Goal: Find specific page/section

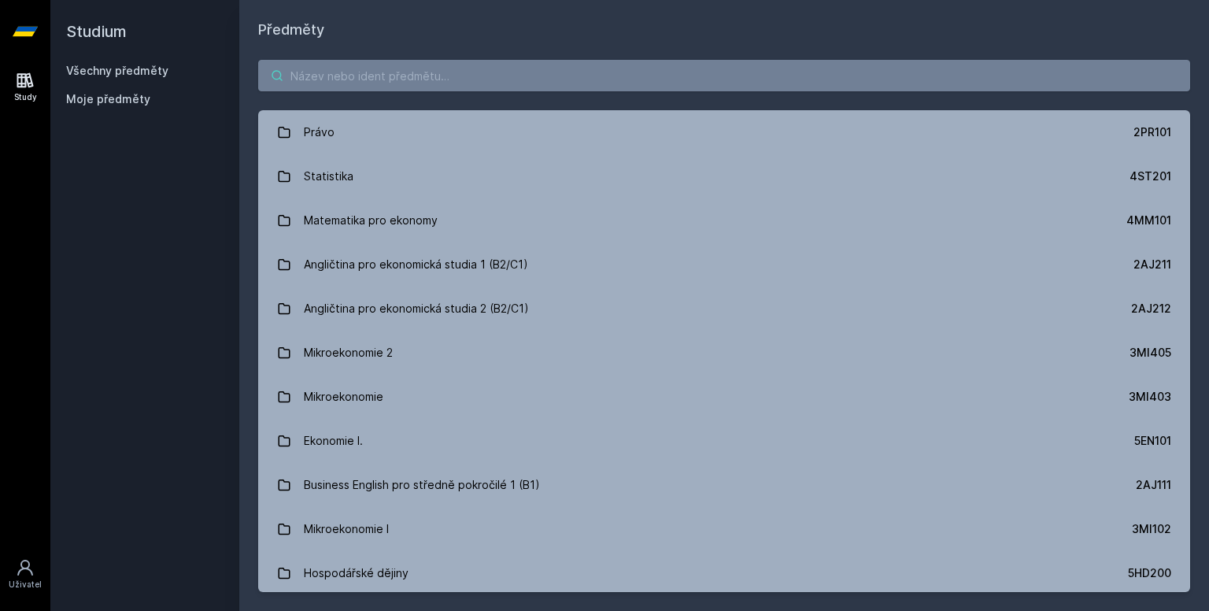
click at [321, 78] on input "search" at bounding box center [724, 75] width 932 height 31
type input "2"
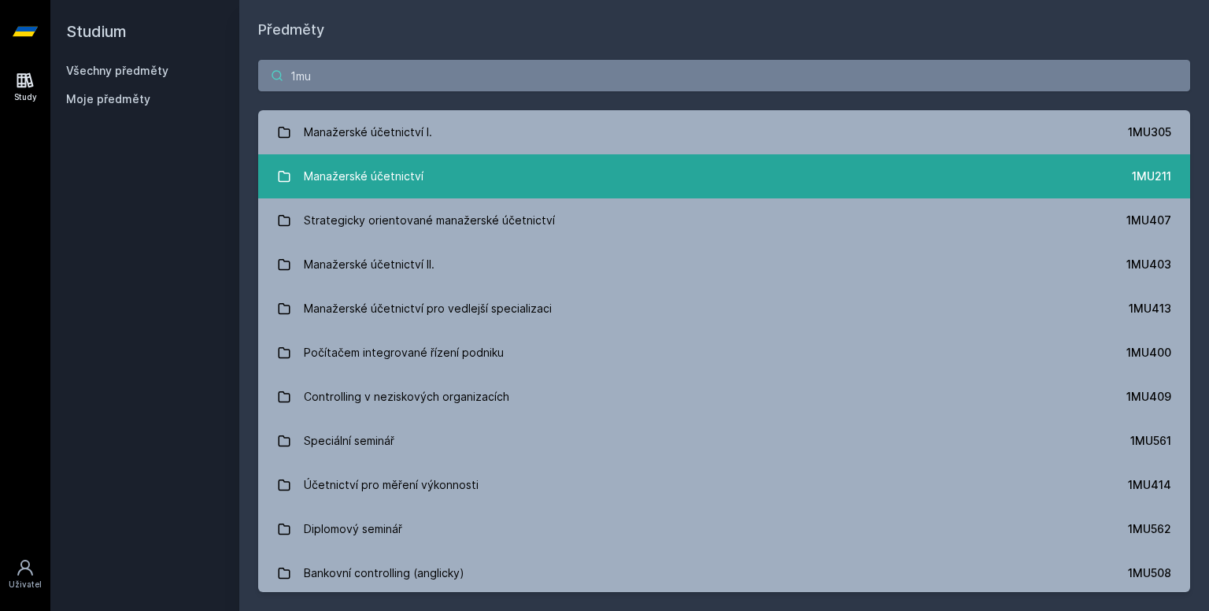
type input "1mu"
click at [501, 171] on link "Manažerské účetnictví 1MU211" at bounding box center [724, 176] width 932 height 44
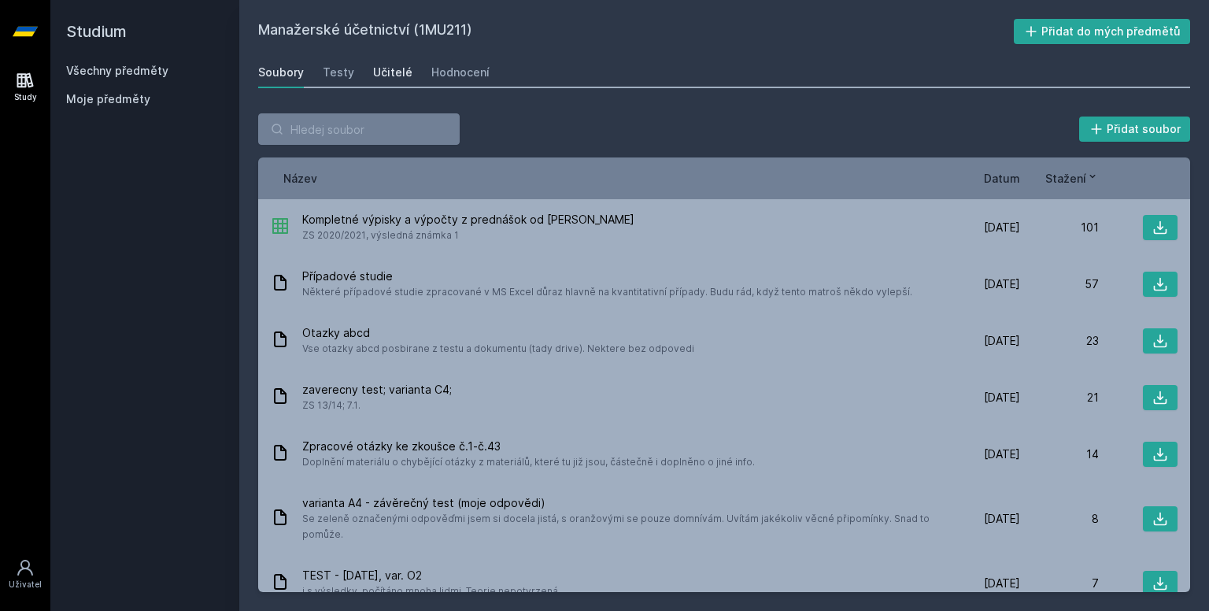
click at [386, 73] on div "Učitelé" at bounding box center [392, 73] width 39 height 16
